Goal: Task Accomplishment & Management: Use online tool/utility

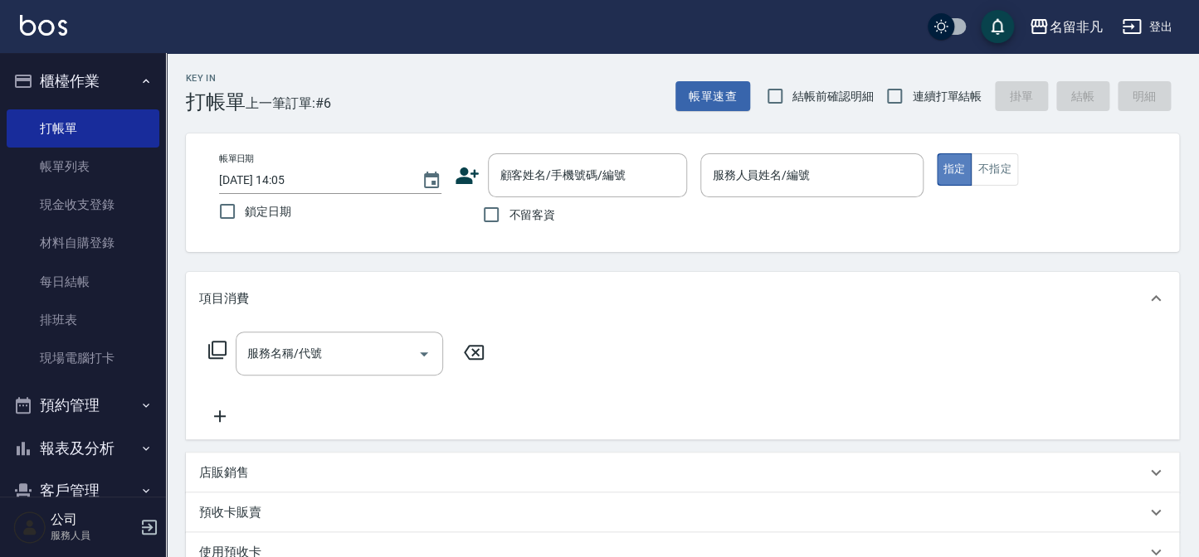
click at [947, 162] on button "指定" at bounding box center [955, 169] width 36 height 32
click at [871, 179] on input "服務人員姓名/編號" at bounding box center [811, 175] width 207 height 29
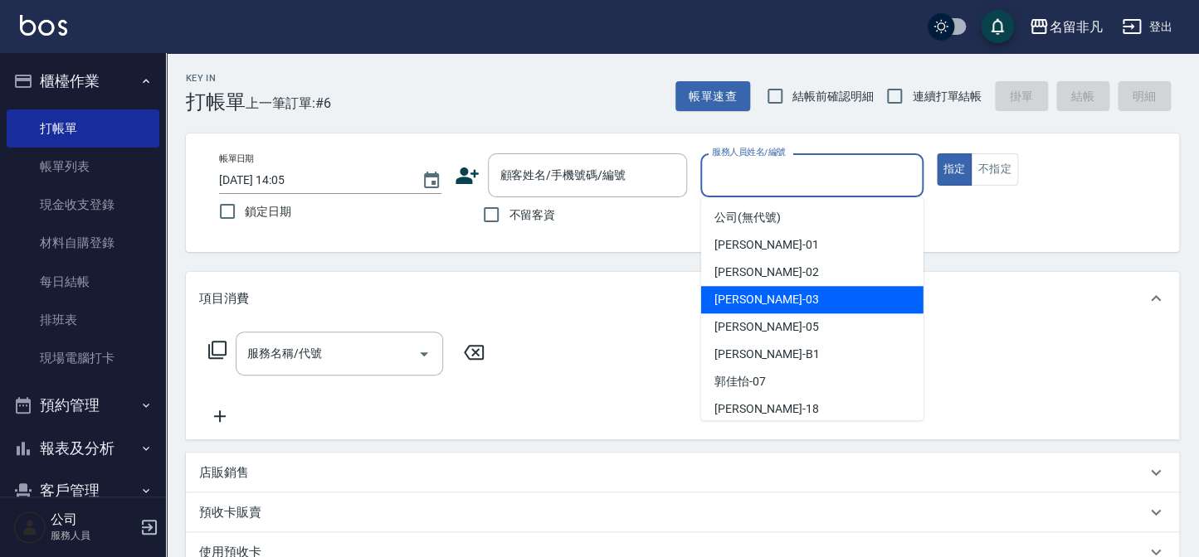
click at [807, 299] on div "[PERSON_NAME] -03" at bounding box center [812, 299] width 222 height 27
type input "[PERSON_NAME]-03"
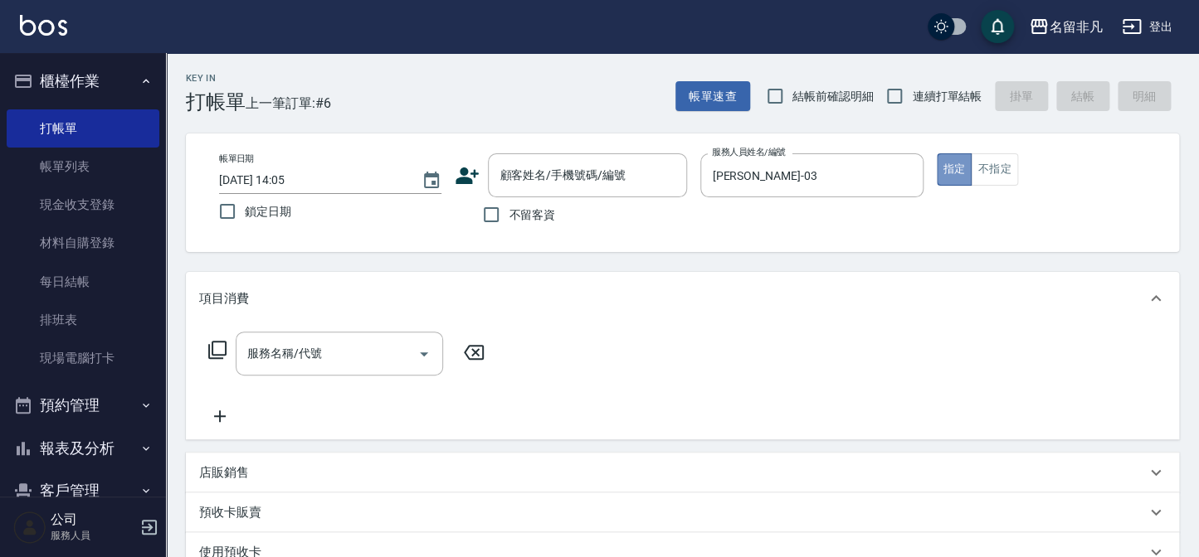
drag, startPoint x: 949, startPoint y: 168, endPoint x: 506, endPoint y: 235, distance: 448.0
click at [899, 182] on div "帳單日期 [DATE] 14:05 鎖定日期 顧客姓名/手機號碼/編號 顧客姓名/手機號碼/編號 不留客資 服務人員姓名/編號 [PERSON_NAME]-0…" at bounding box center [682, 192] width 953 height 79
click at [493, 210] on input "不留客資" at bounding box center [491, 214] width 35 height 35
checkbox input "true"
click at [220, 348] on icon at bounding box center [217, 350] width 20 height 20
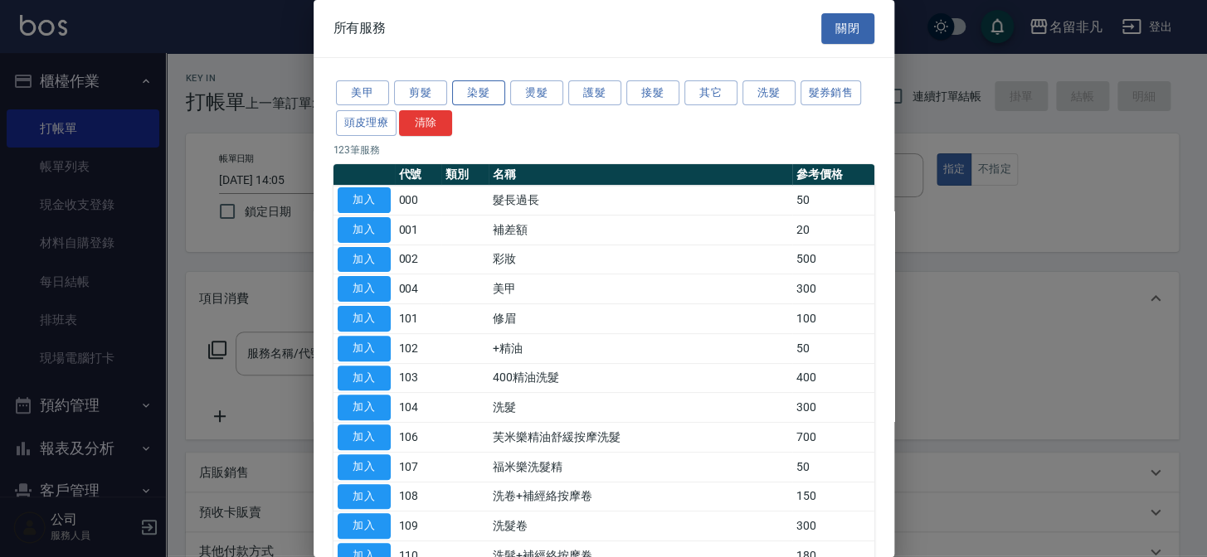
click at [467, 91] on button "染髮" at bounding box center [478, 93] width 53 height 26
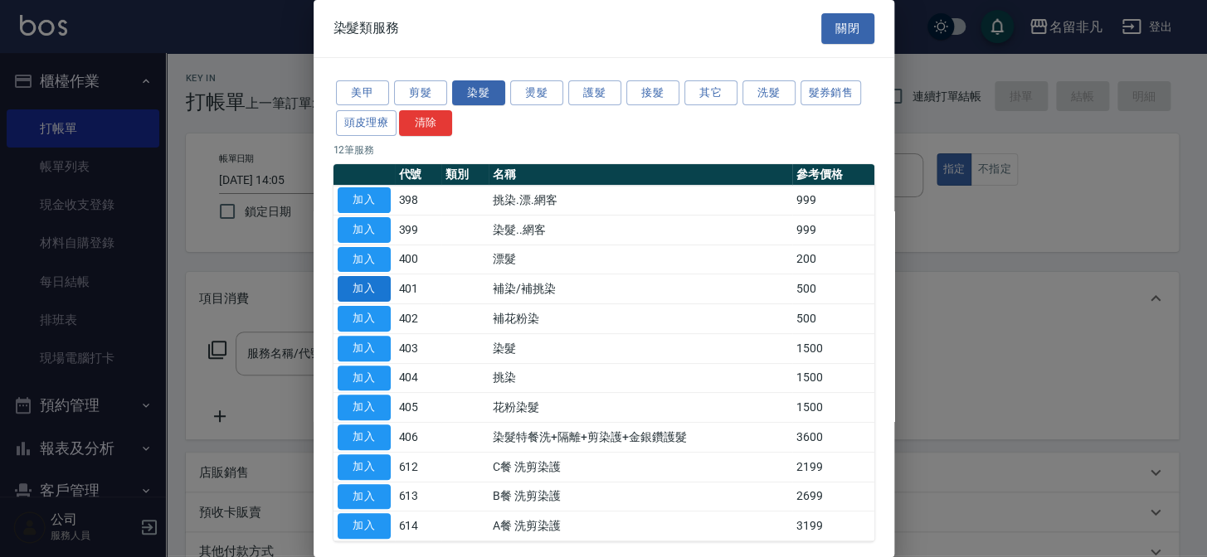
click at [379, 278] on button "加入" at bounding box center [364, 289] width 53 height 26
type input "補染/補挑染(401)"
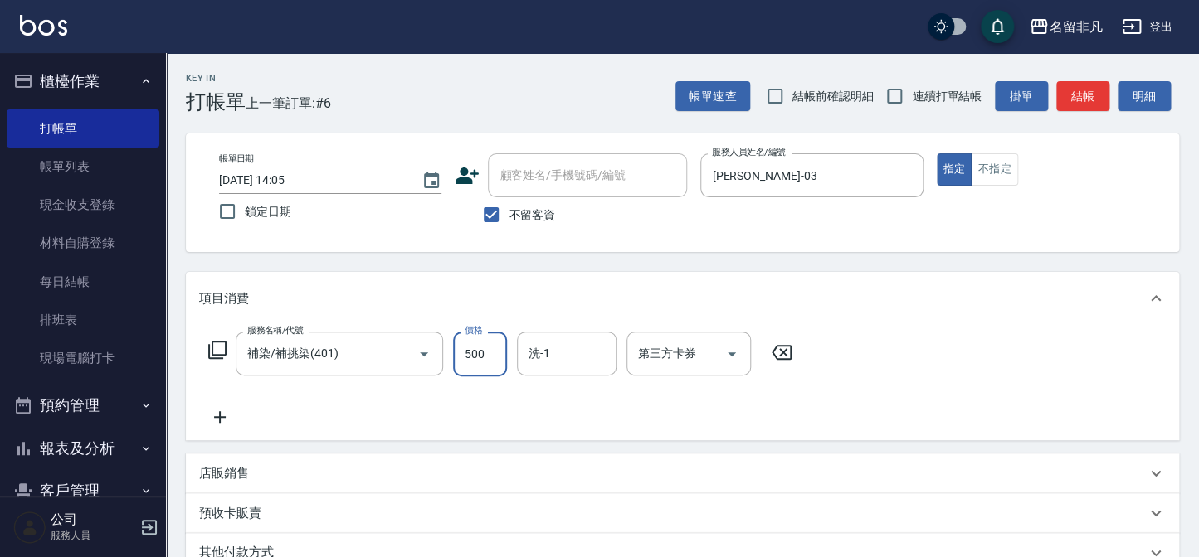
click at [484, 347] on input "500" at bounding box center [480, 354] width 54 height 45
click at [469, 351] on input "11000" at bounding box center [480, 354] width 54 height 45
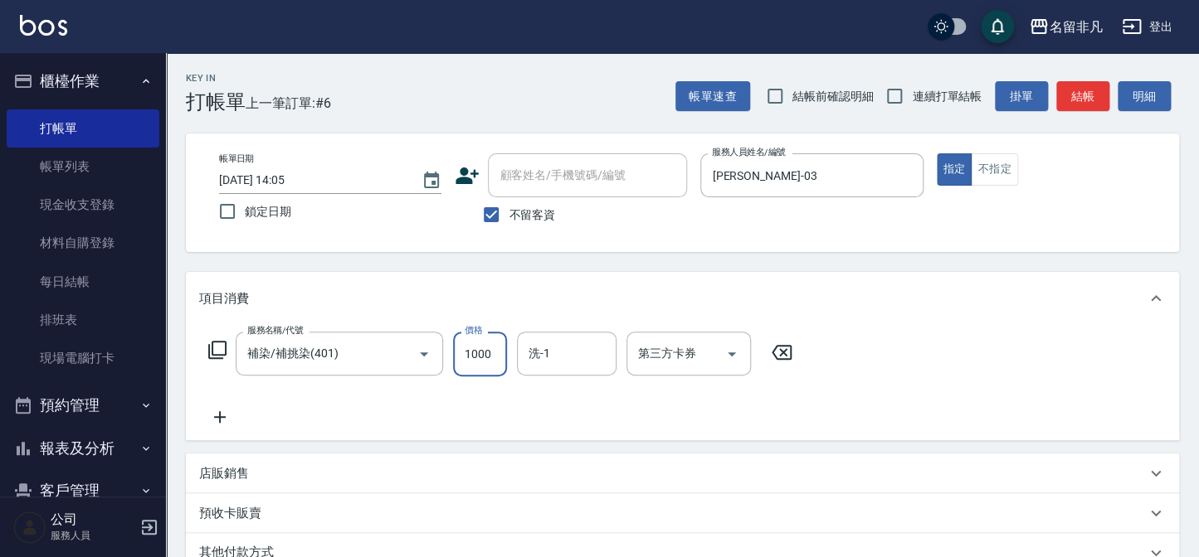
type input "1000"
click at [215, 419] on icon at bounding box center [219, 417] width 41 height 20
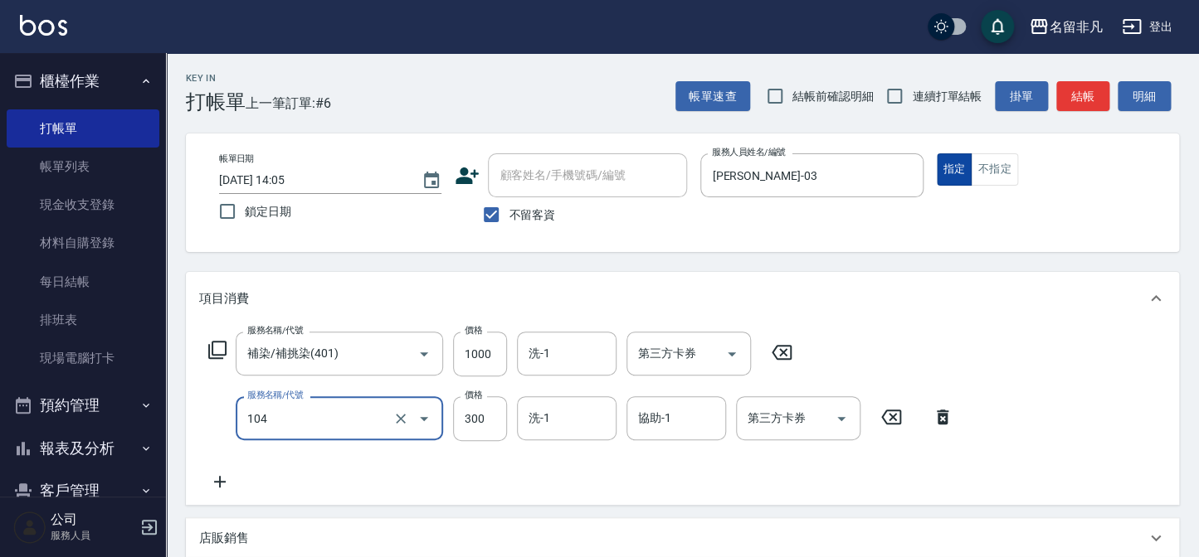
type input "洗髮(104)"
click at [952, 164] on button "指定" at bounding box center [955, 169] width 36 height 32
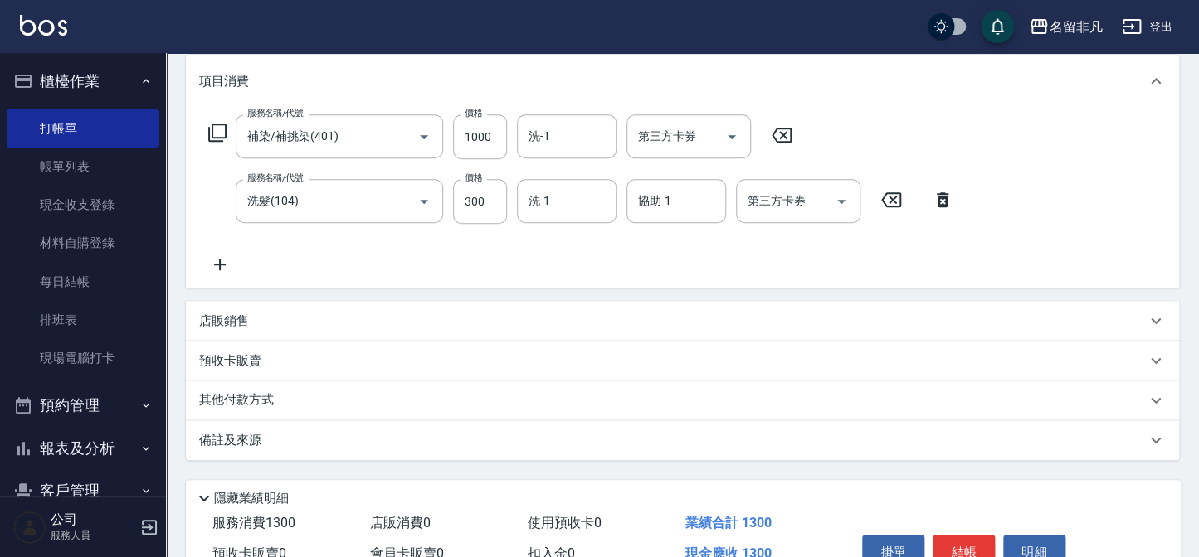
scroll to position [304, 0]
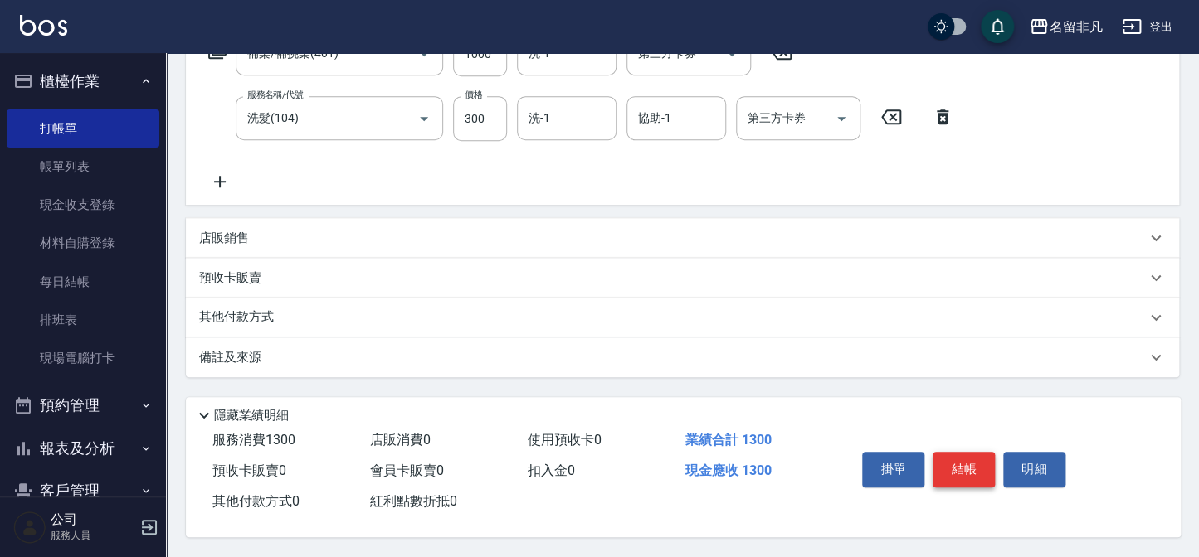
click at [971, 463] on button "結帳" at bounding box center [963, 469] width 62 height 35
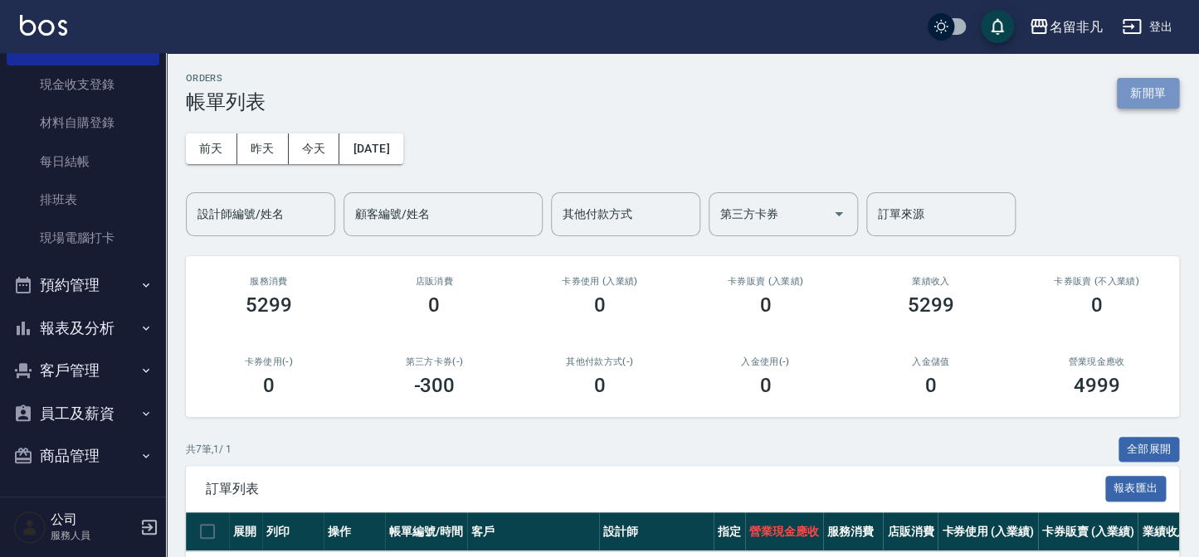
click at [1144, 90] on button "新開單" at bounding box center [1148, 93] width 62 height 31
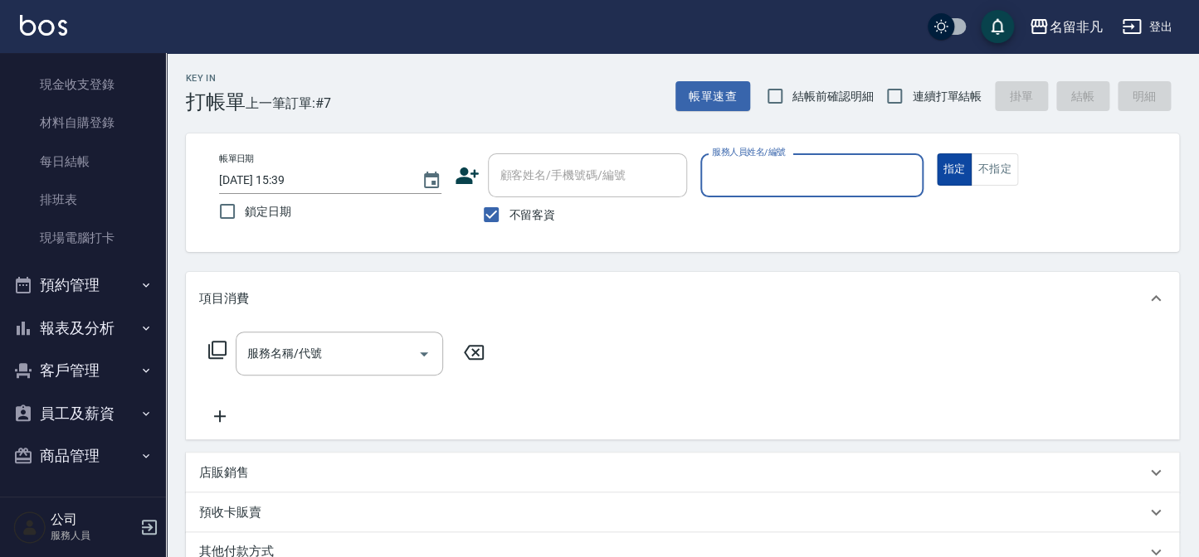
click at [953, 166] on button "指定" at bounding box center [955, 169] width 36 height 32
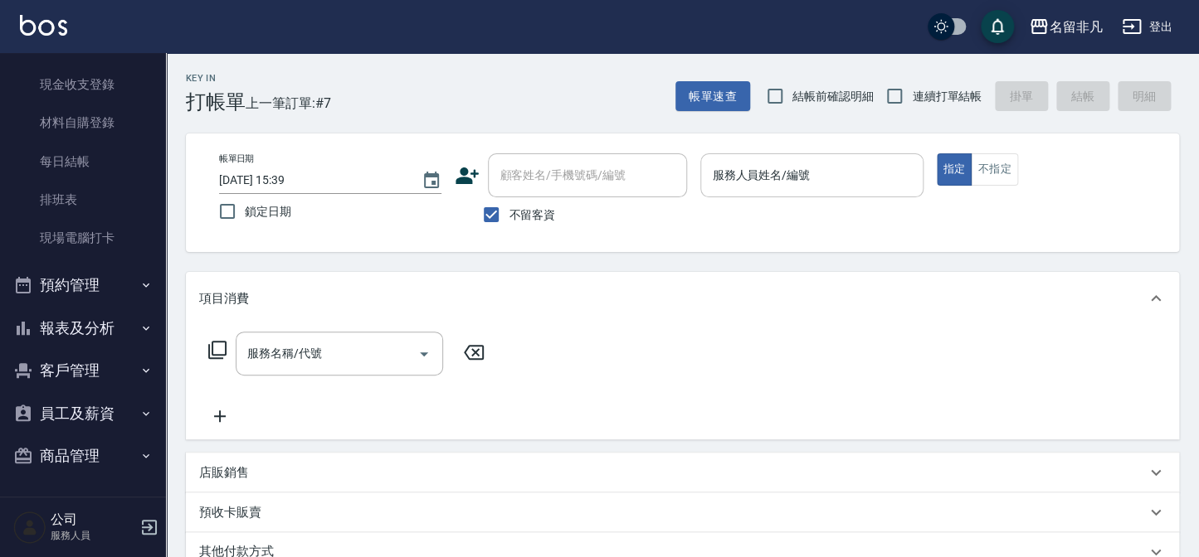
click at [859, 169] on input "服務人員姓名/編號" at bounding box center [811, 175] width 207 height 29
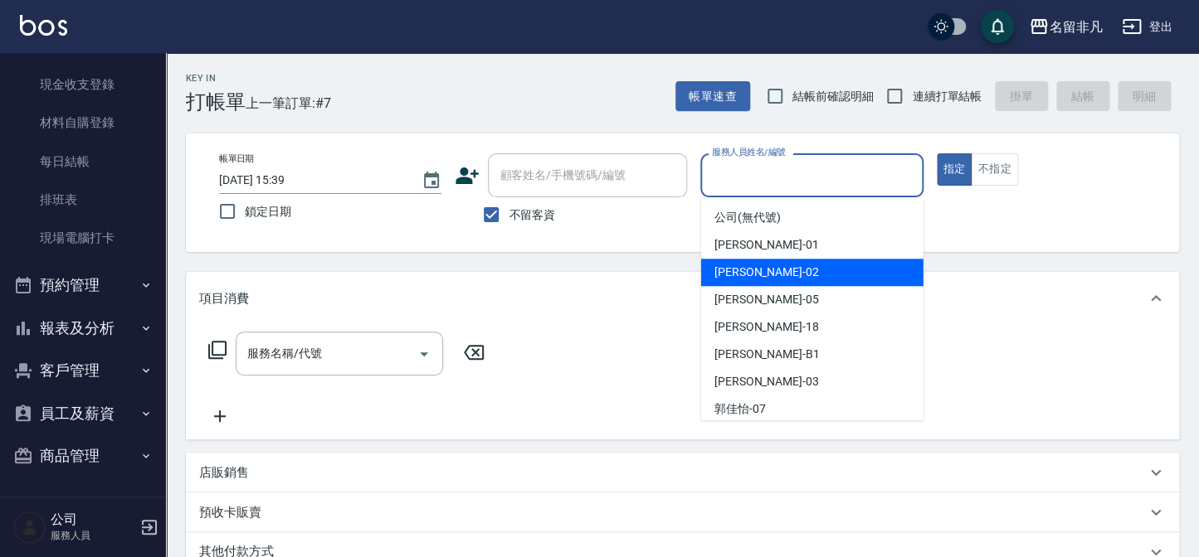
click at [741, 277] on span "[PERSON_NAME]-02" at bounding box center [766, 272] width 105 height 17
type input "[PERSON_NAME]02"
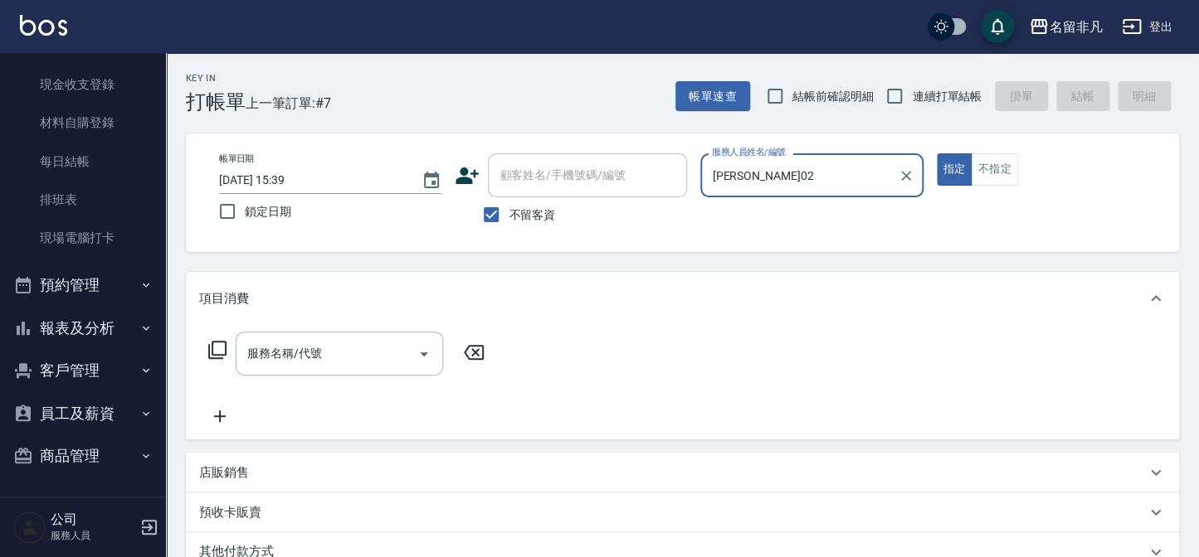
click at [216, 348] on icon at bounding box center [217, 350] width 20 height 20
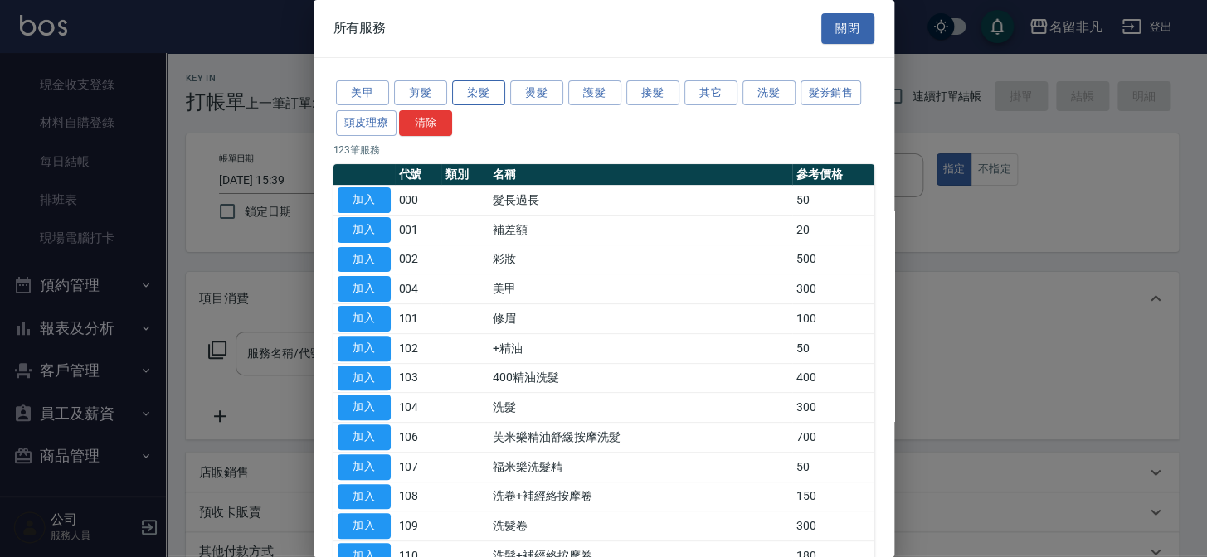
click at [482, 95] on button "染髮" at bounding box center [478, 93] width 53 height 26
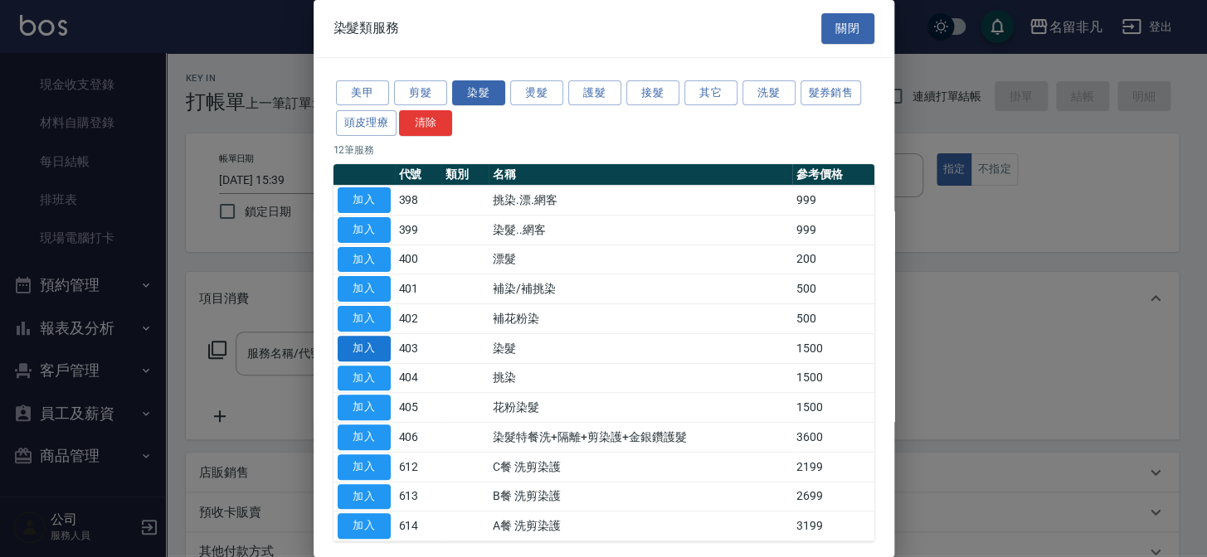
click at [350, 350] on button "加入" at bounding box center [364, 349] width 53 height 26
type input "染髮(403)"
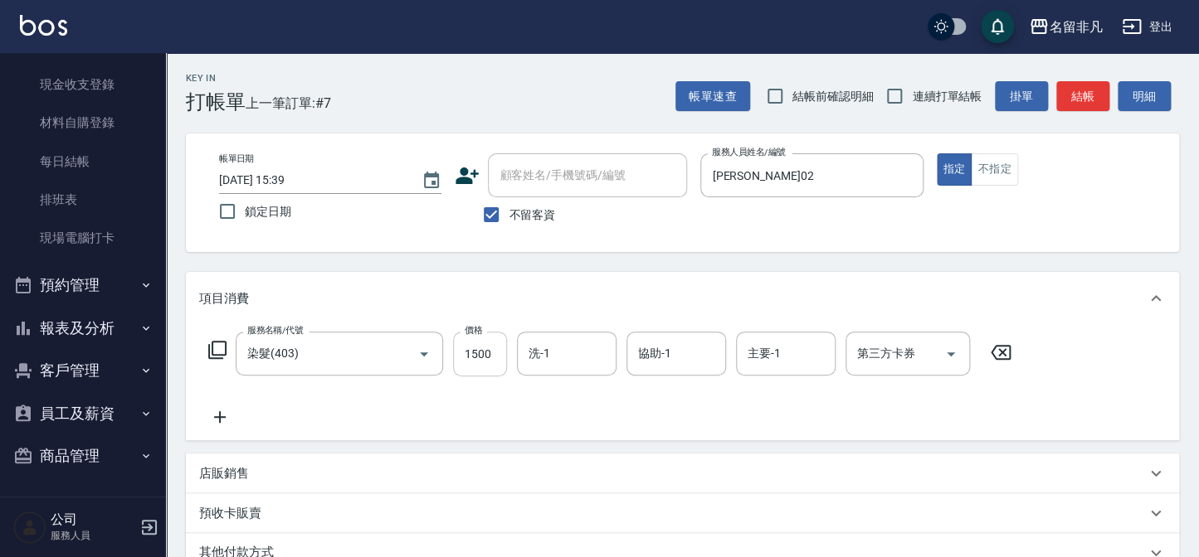
click at [492, 351] on input "1500" at bounding box center [480, 354] width 54 height 45
click at [469, 352] on input "11800" at bounding box center [480, 354] width 54 height 45
type input "1800"
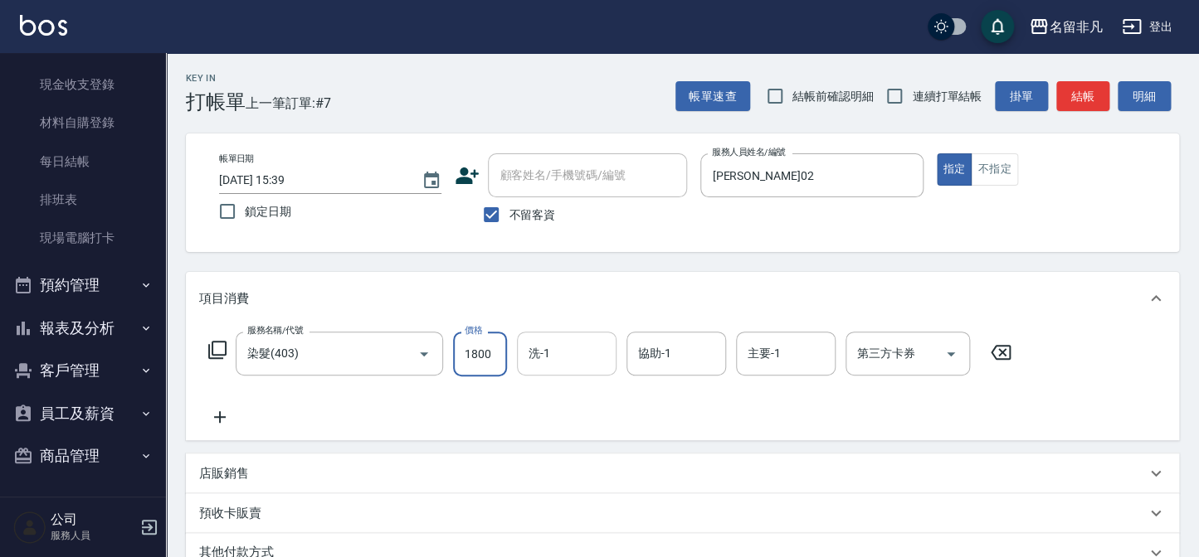
click at [564, 351] on input "洗-1" at bounding box center [566, 353] width 85 height 29
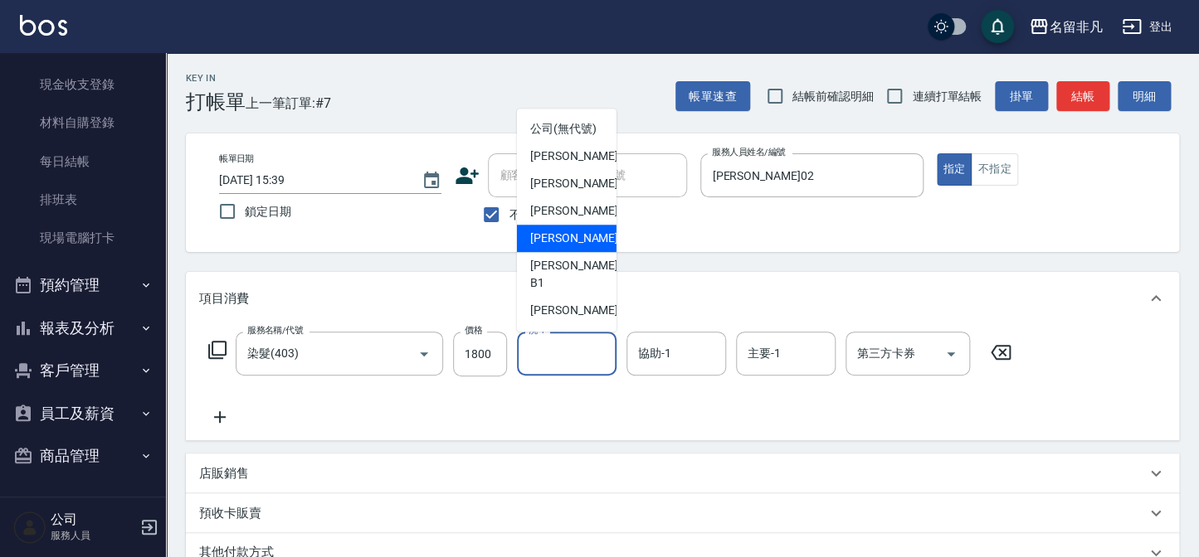
click at [567, 247] on span "[PERSON_NAME]-18" at bounding box center [582, 238] width 105 height 17
type input "[PERSON_NAME]-18"
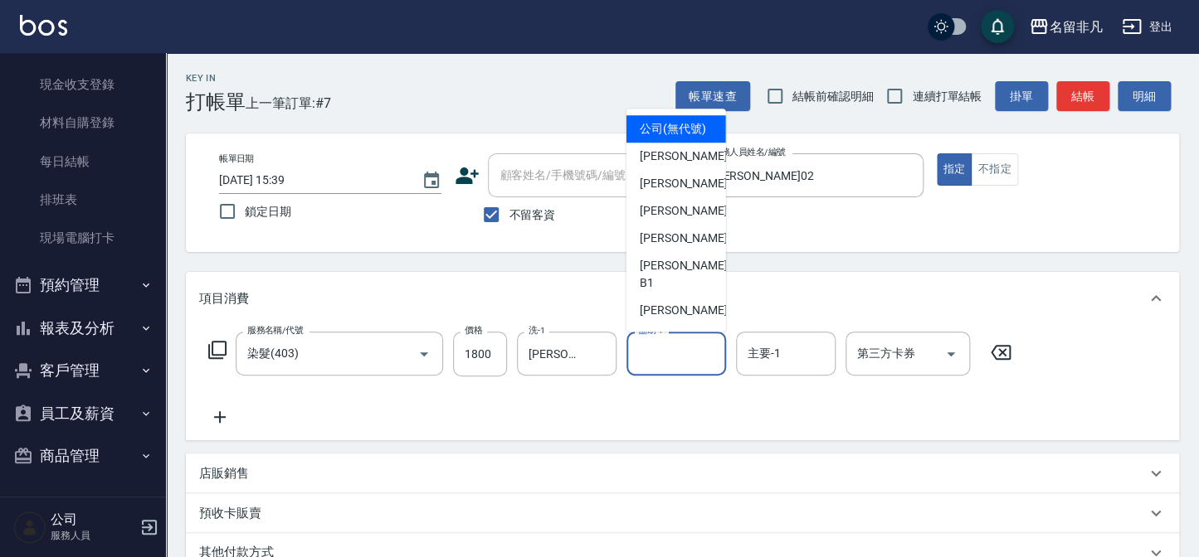
drag, startPoint x: 679, startPoint y: 353, endPoint x: 675, endPoint y: 336, distance: 16.9
click at [680, 353] on input "協助-1" at bounding box center [676, 353] width 85 height 29
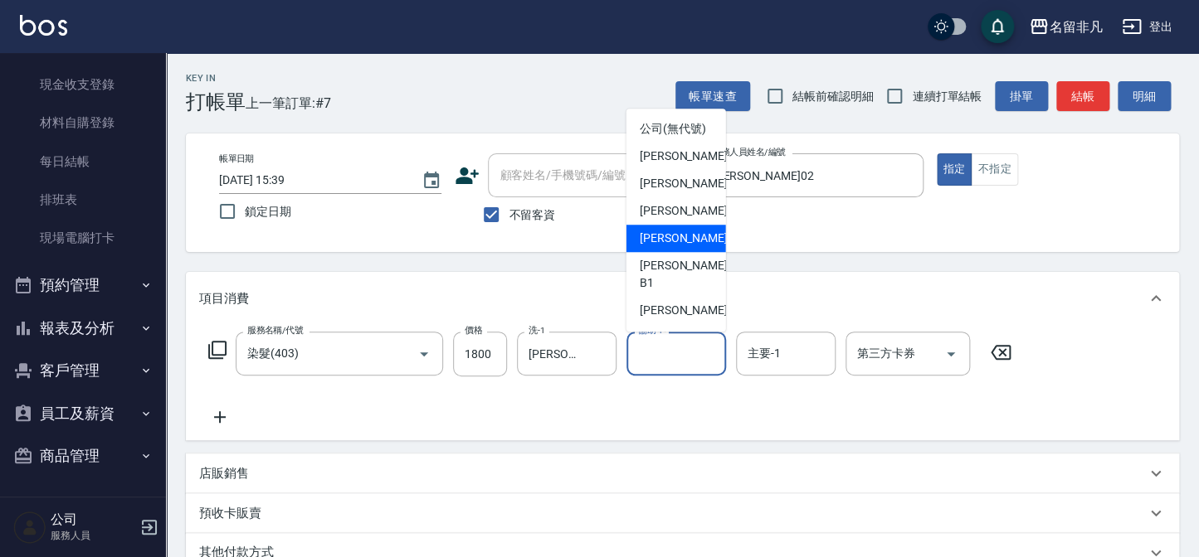
click at [662, 247] on span "[PERSON_NAME]-18" at bounding box center [692, 238] width 105 height 17
type input "[PERSON_NAME]-18"
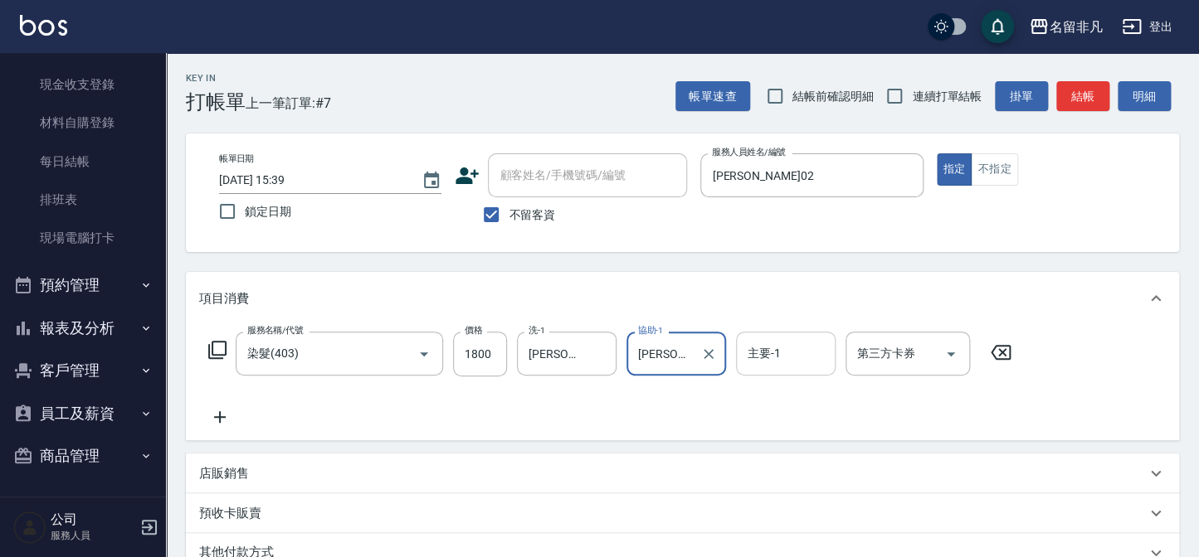
click at [801, 368] on div "主要-1" at bounding box center [786, 354] width 100 height 44
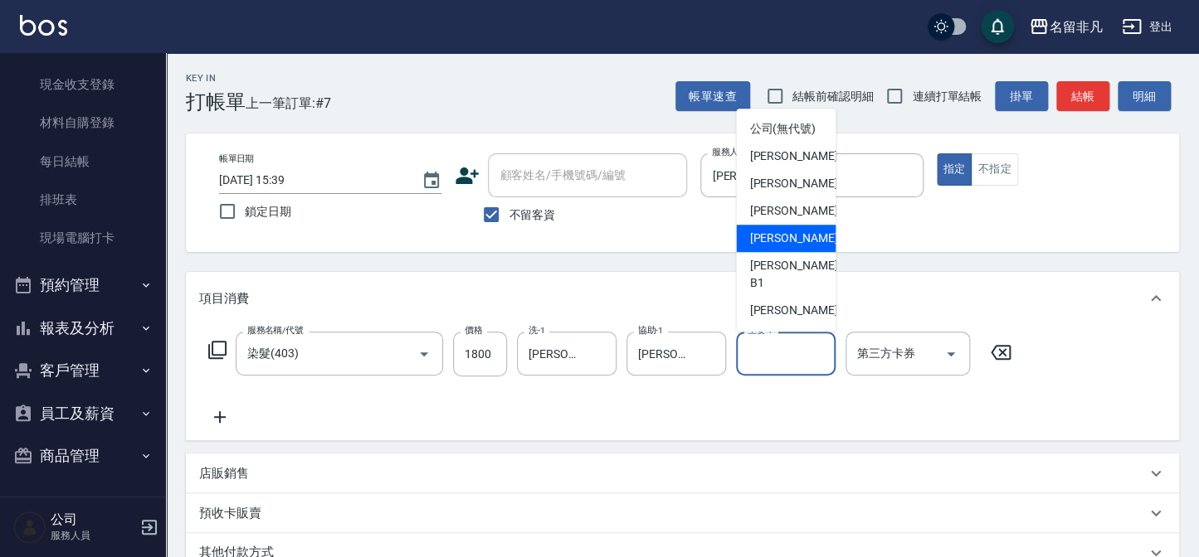
click at [771, 247] on span "[PERSON_NAME]-18" at bounding box center [801, 238] width 105 height 17
type input "[PERSON_NAME]-18"
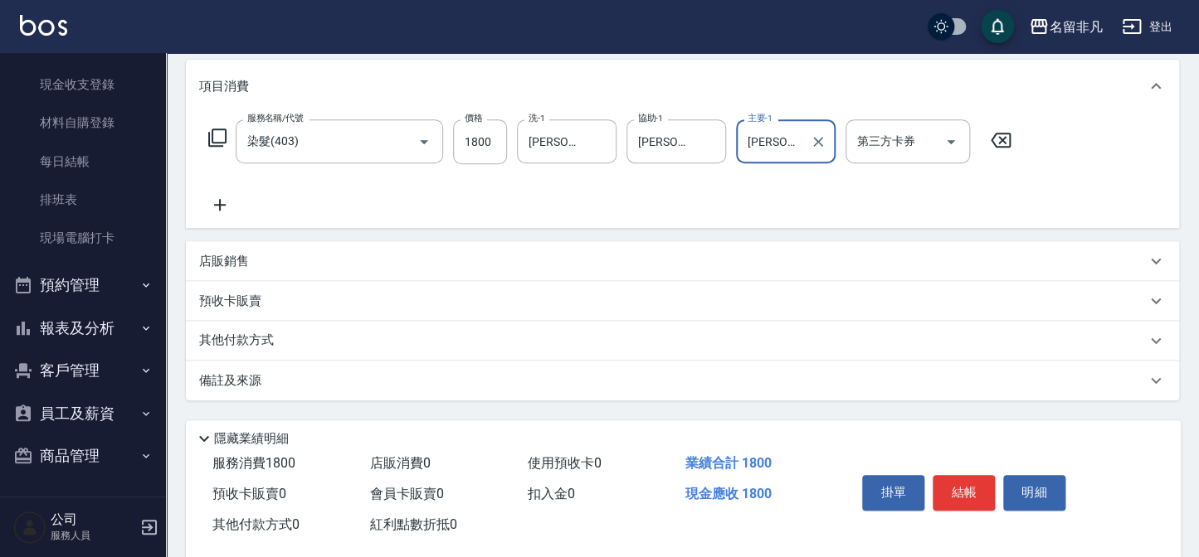
scroll to position [240, 0]
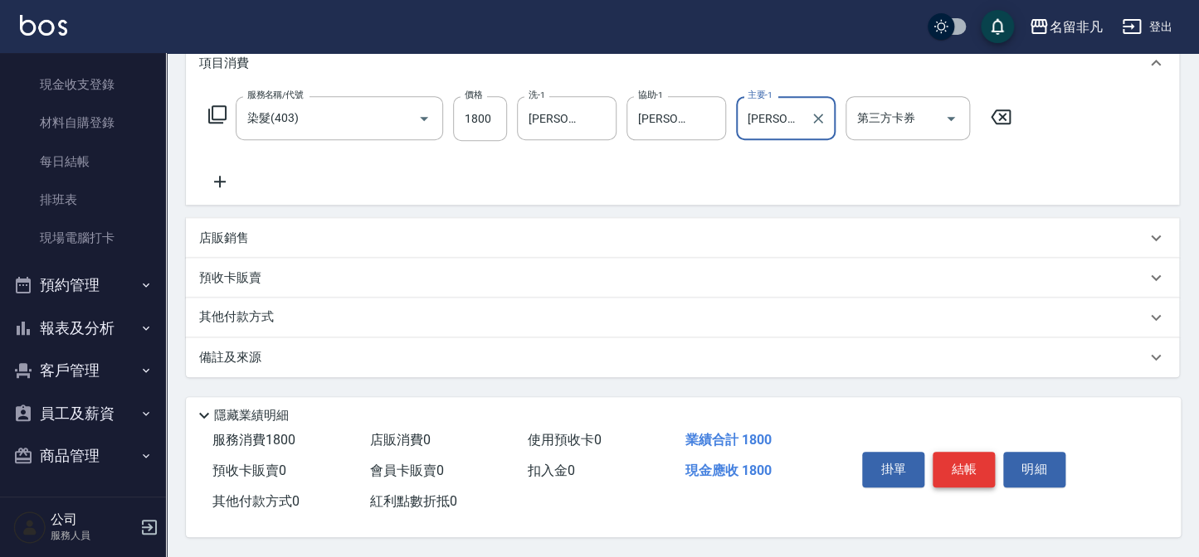
click at [955, 465] on button "結帳" at bounding box center [963, 469] width 62 height 35
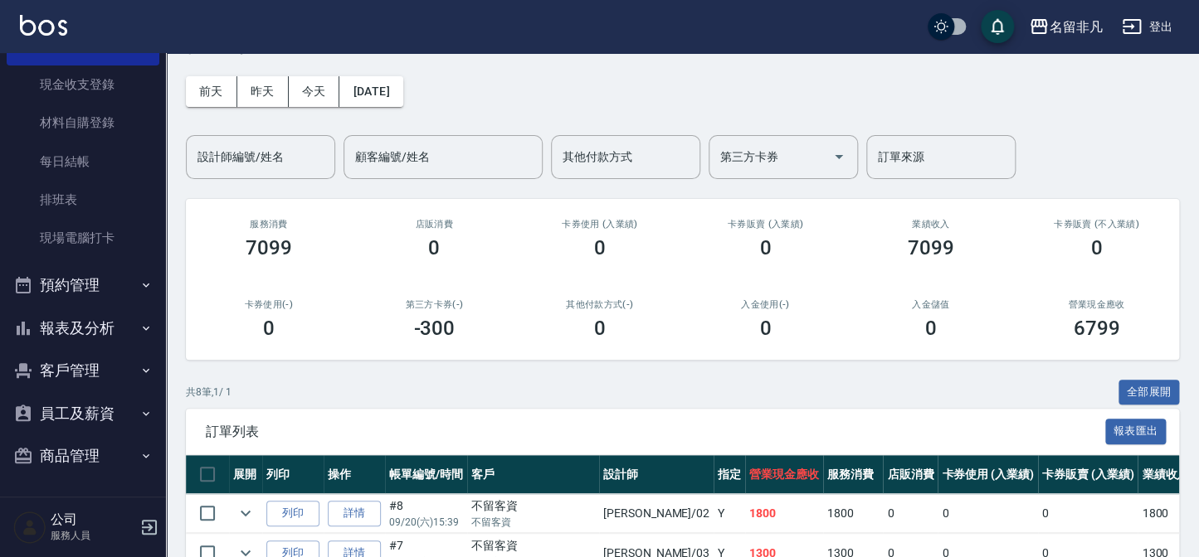
scroll to position [150, 0]
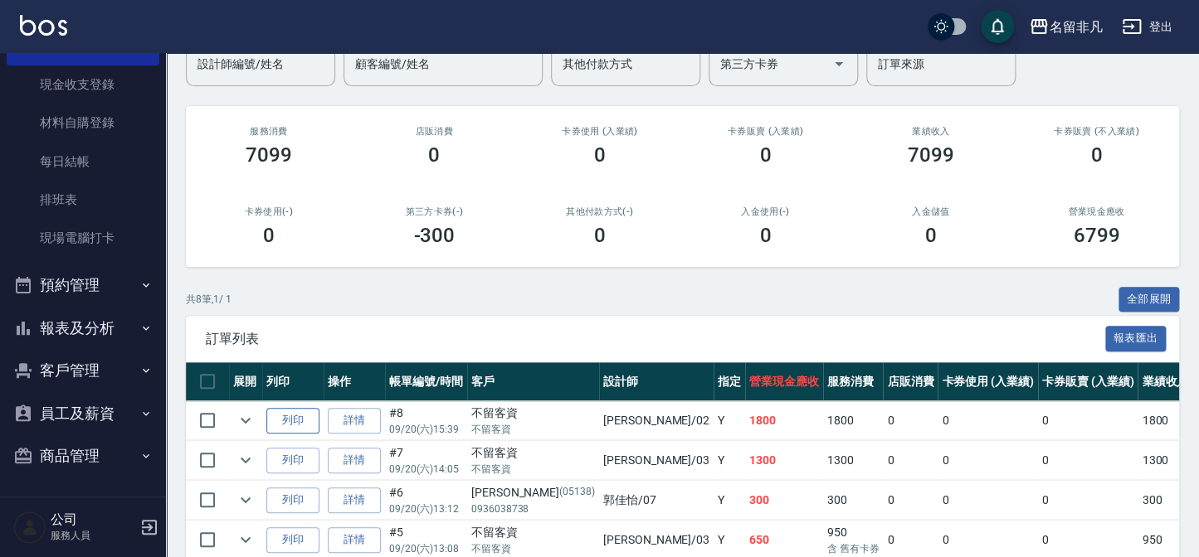
click at [295, 422] on button "列印" at bounding box center [292, 421] width 53 height 26
click at [298, 421] on button "列印" at bounding box center [292, 421] width 53 height 26
